Goal: Task Accomplishment & Management: Use online tool/utility

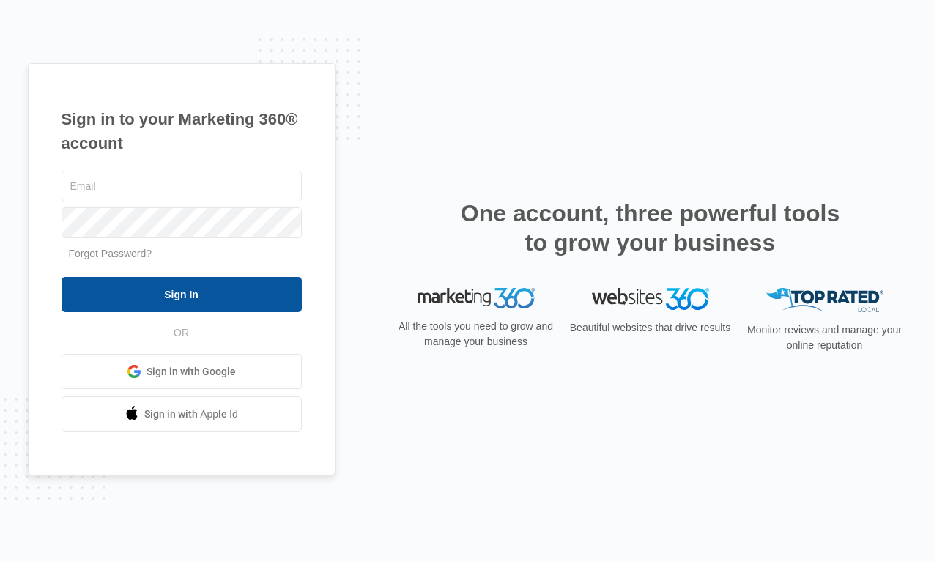
type input "[EMAIL_ADDRESS][DOMAIN_NAME]"
click at [195, 298] on input "Sign In" at bounding box center [182, 294] width 240 height 35
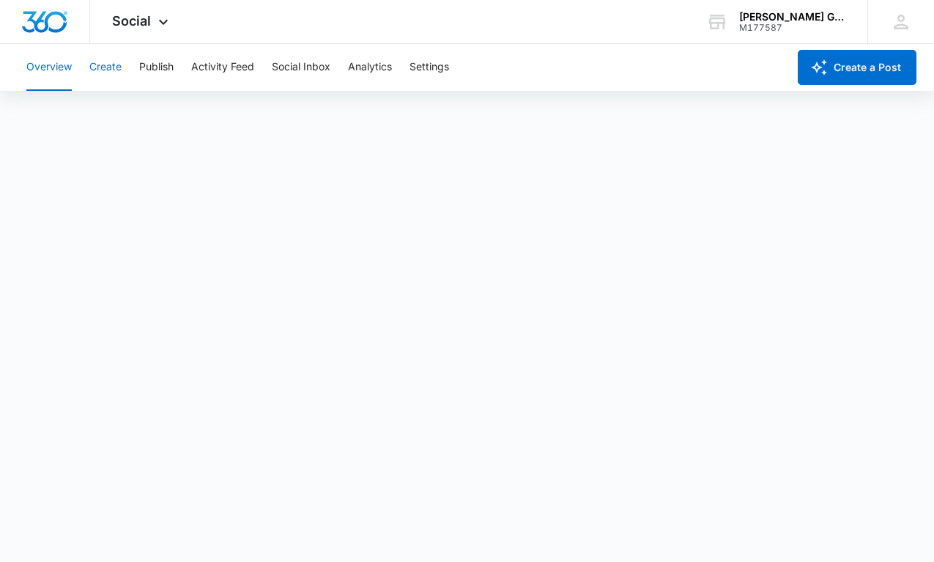
click at [117, 67] on button "Create" at bounding box center [105, 67] width 32 height 47
